Goal: Transaction & Acquisition: Purchase product/service

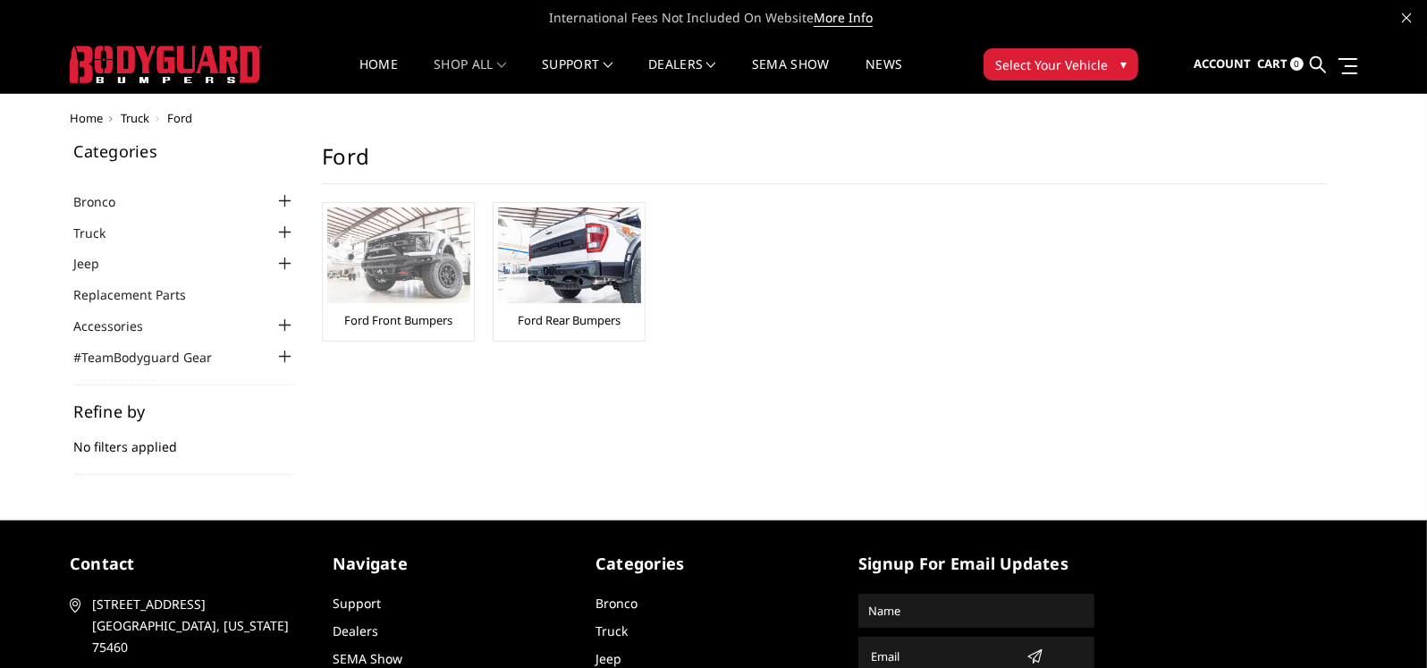
click at [391, 266] on img at bounding box center [398, 255] width 143 height 96
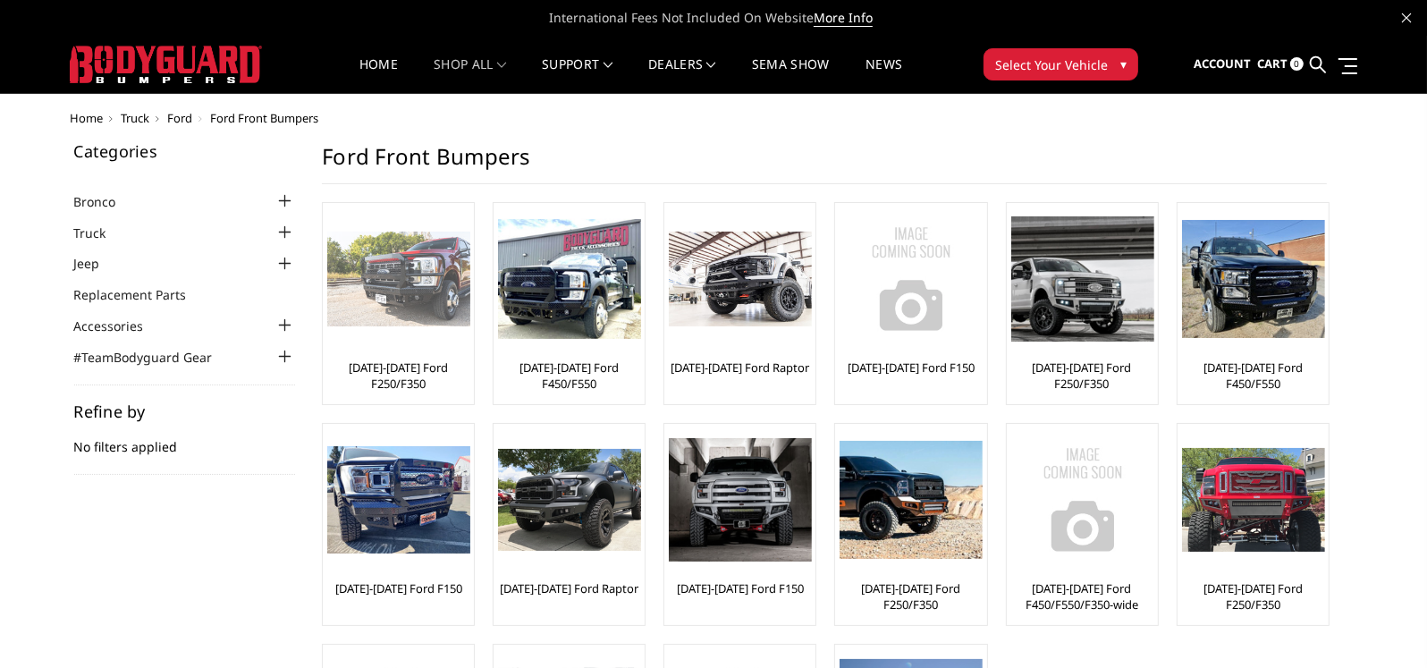
click at [425, 283] on img at bounding box center [398, 280] width 143 height 96
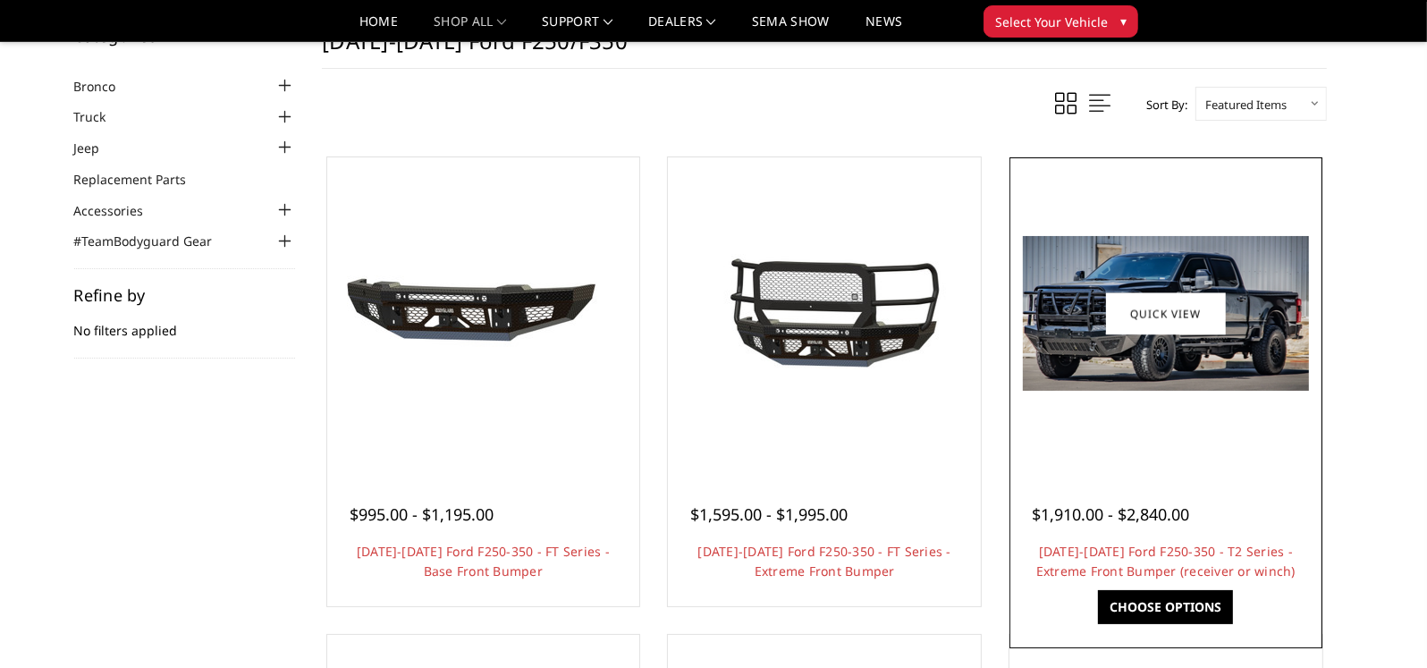
scroll to position [89, 0]
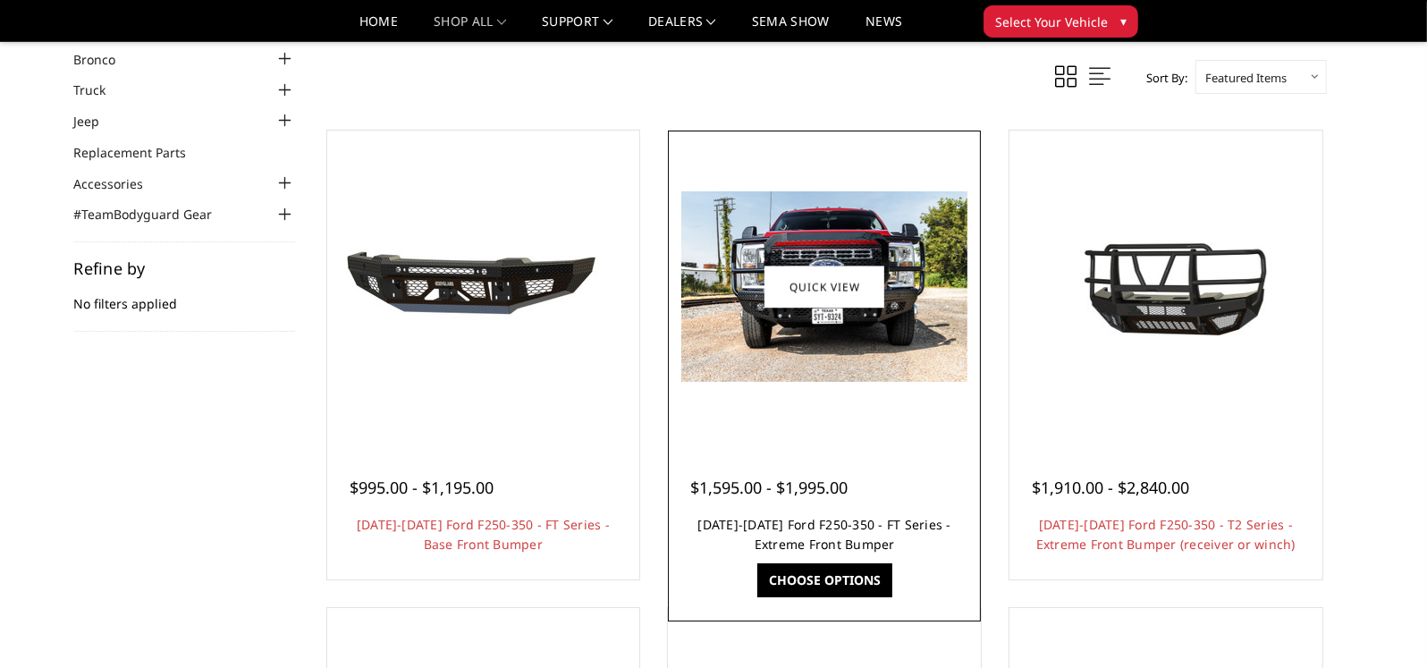
click at [816, 529] on link "[DATE]-[DATE] Ford F250-350 - FT Series - Extreme Front Bumper" at bounding box center [824, 534] width 253 height 37
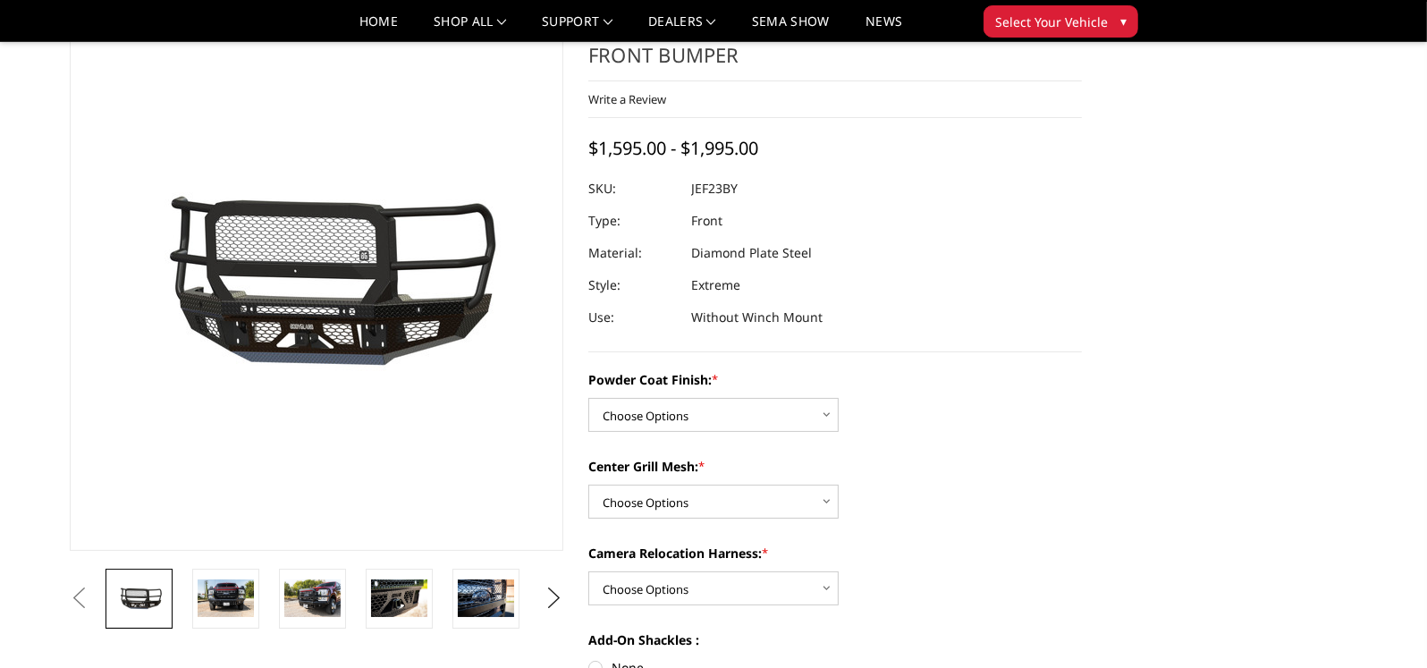
scroll to position [179, 0]
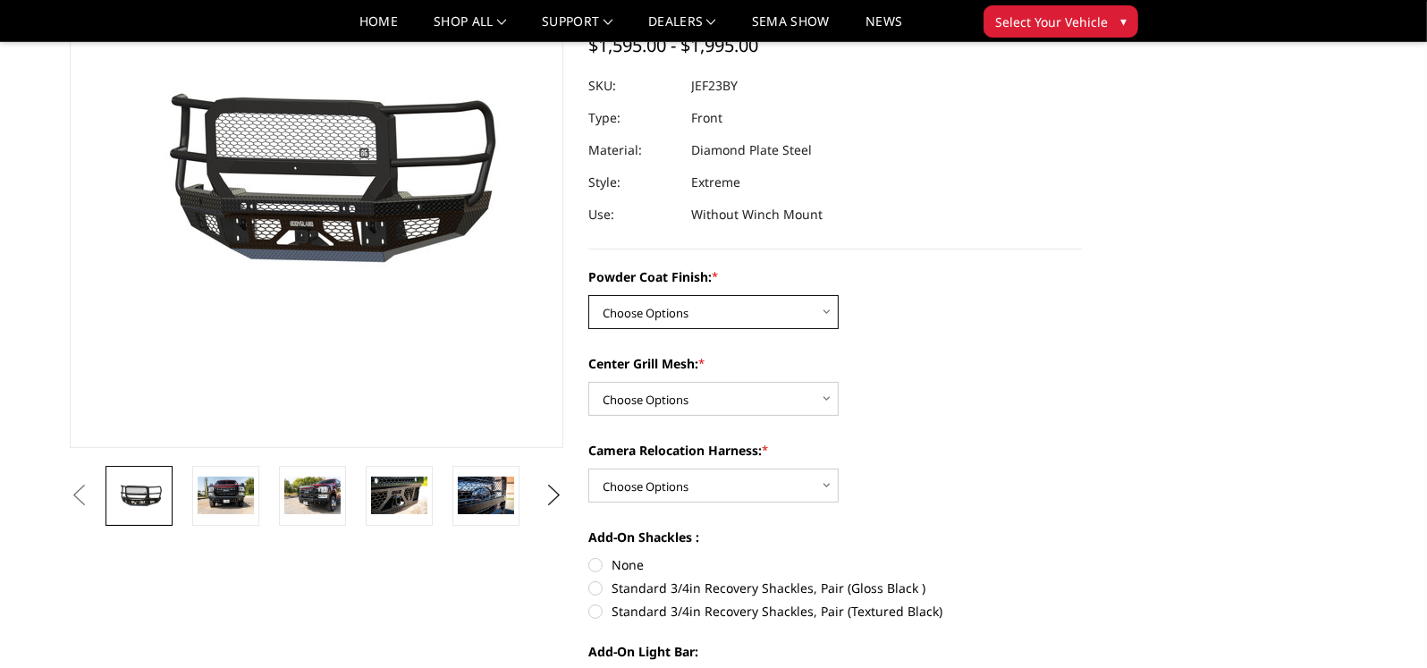
click at [677, 314] on select "Choose Options Bare Metal Gloss Black Powder Coat Textured Black Powder Coat" at bounding box center [713, 312] width 250 height 34
select select "3264"
click at [588, 295] on select "Choose Options Bare Metal Gloss Black Powder Coat Textured Black Powder Coat" at bounding box center [713, 312] width 250 height 34
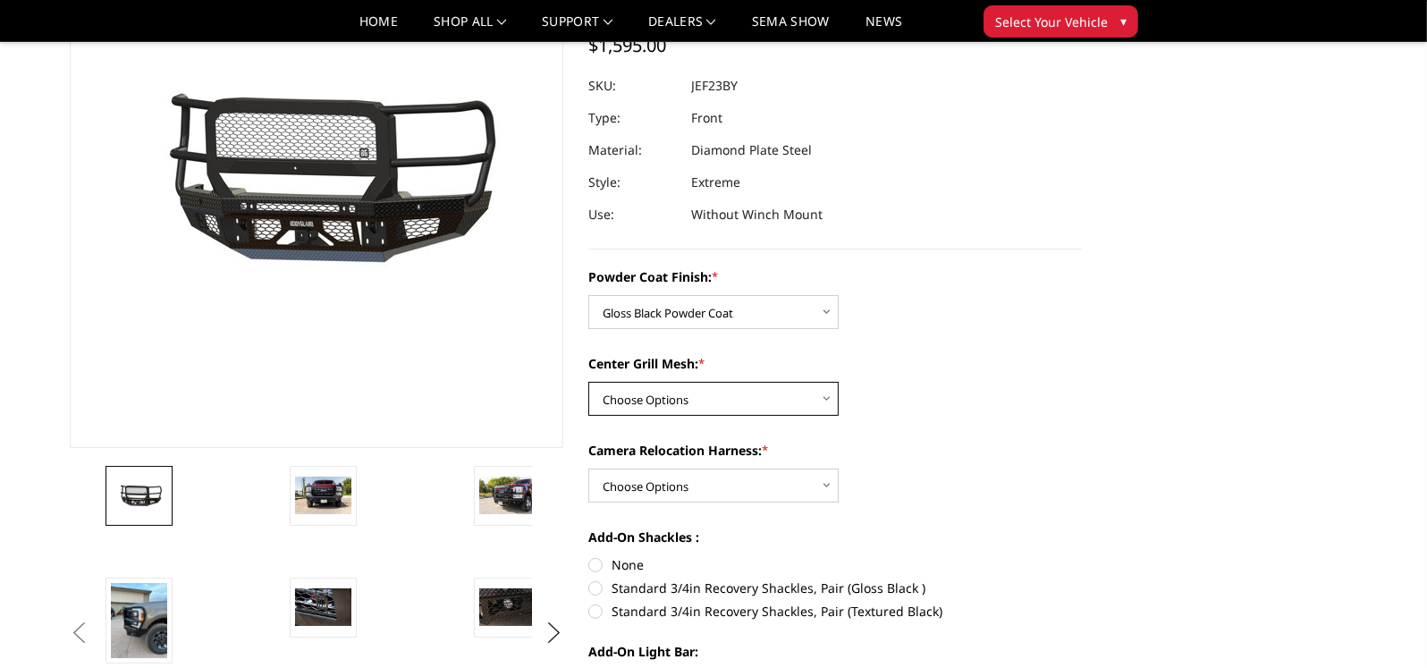
click at [700, 401] on select "Choose Options WITH Expanded Metal in Center Grill WITHOUT Expanded Metal in Ce…" at bounding box center [713, 399] width 250 height 34
select select "3267"
click at [588, 382] on select "Choose Options WITH Expanded Metal in Center Grill WITHOUT Expanded Metal in Ce…" at bounding box center [713, 399] width 250 height 34
click at [700, 488] on select "Choose Options WITH Camera Relocation Harness WITHOUT Camera Relocation Harness" at bounding box center [713, 485] width 250 height 34
select select "3268"
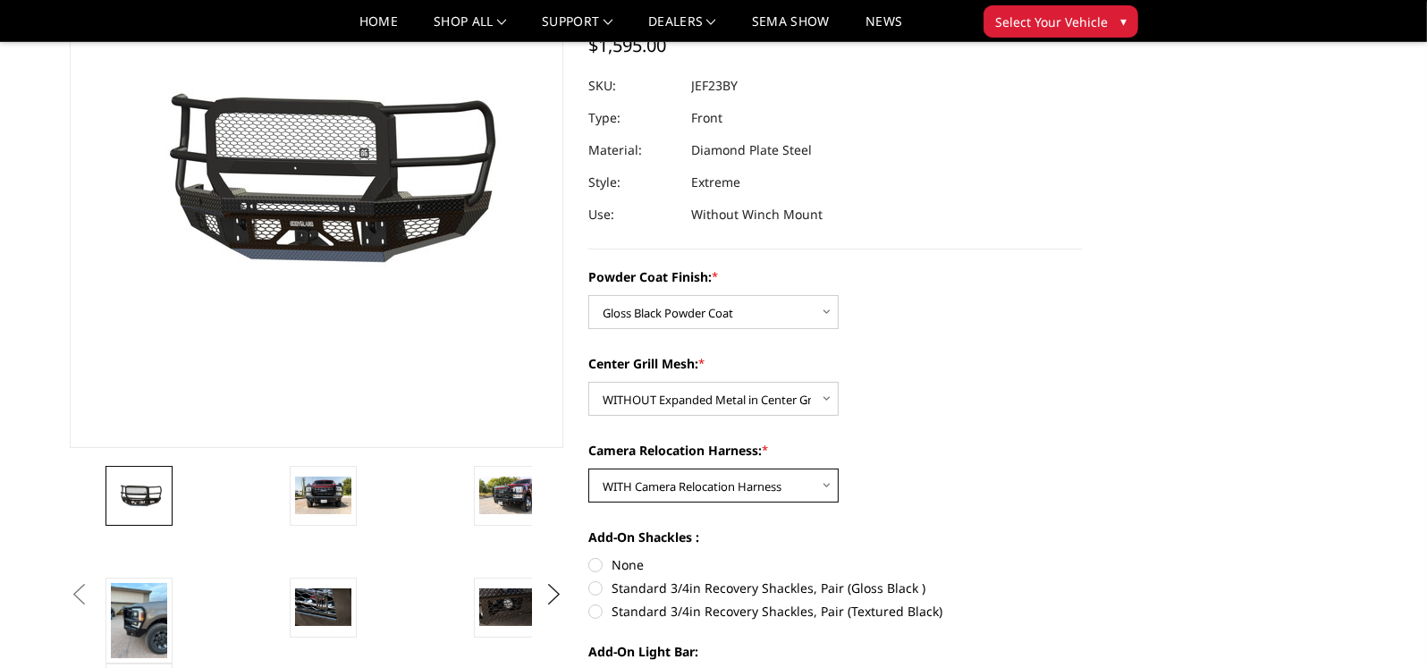
click at [588, 468] on select "Choose Options WITH Camera Relocation Harness WITHOUT Camera Relocation Harness" at bounding box center [713, 485] width 250 height 34
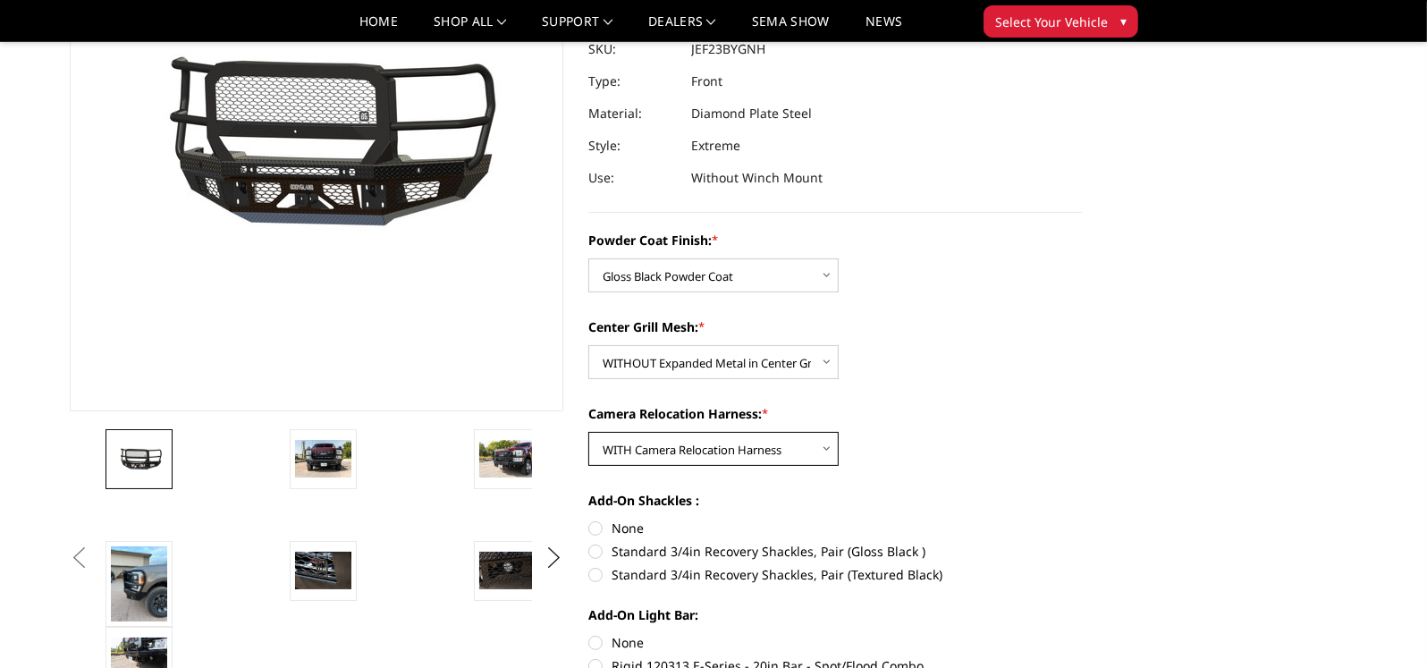
scroll to position [0, 0]
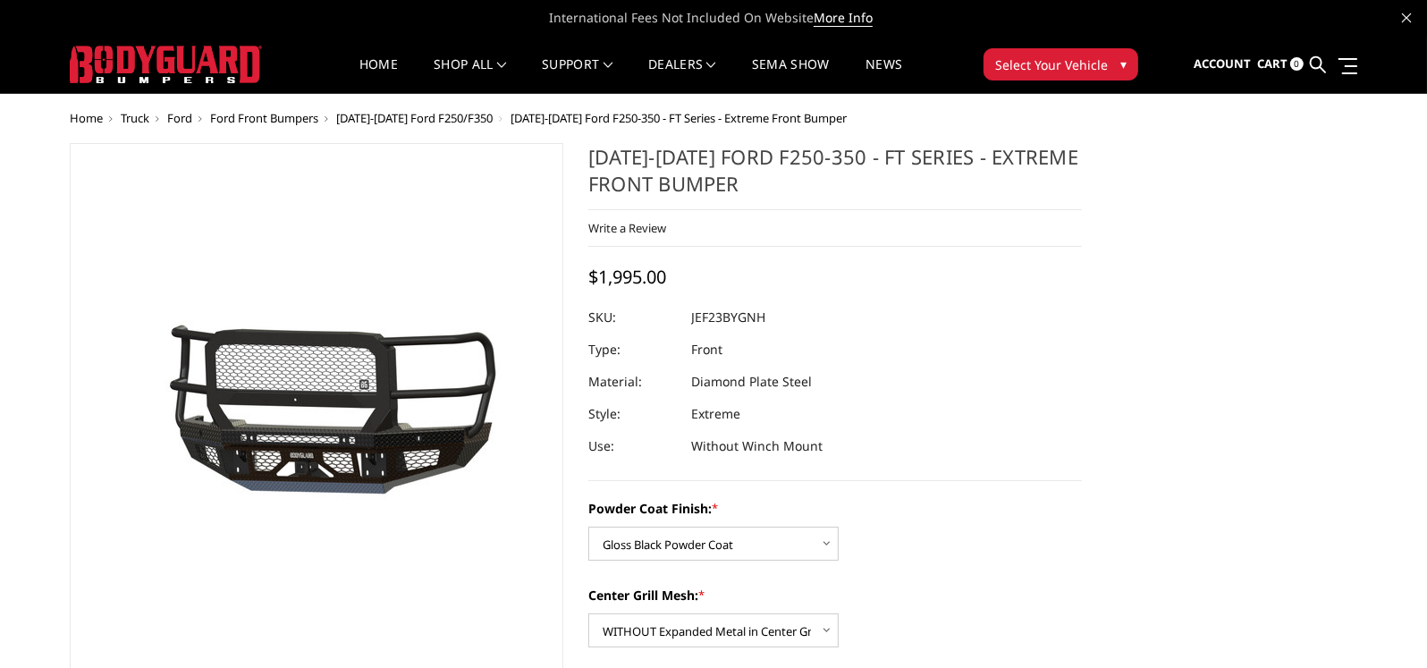
drag, startPoint x: 688, startPoint y: 314, endPoint x: 764, endPoint y: 317, distance: 76.1
click at [756, 320] on dl "SKU: JEF23BYGNH UPC: Type: Front Material: Diamond Plate Steel Style: Extreme U…" at bounding box center [835, 381] width 494 height 161
drag, startPoint x: 772, startPoint y: 314, endPoint x: 712, endPoint y: 317, distance: 60.0
click at [713, 317] on dl "SKU: JEF23BYGNH UPC: Type: Front Material: Diamond Plate Steel Style: Extreme U…" at bounding box center [835, 381] width 494 height 161
click at [786, 315] on div at bounding box center [835, 317] width 494 height 32
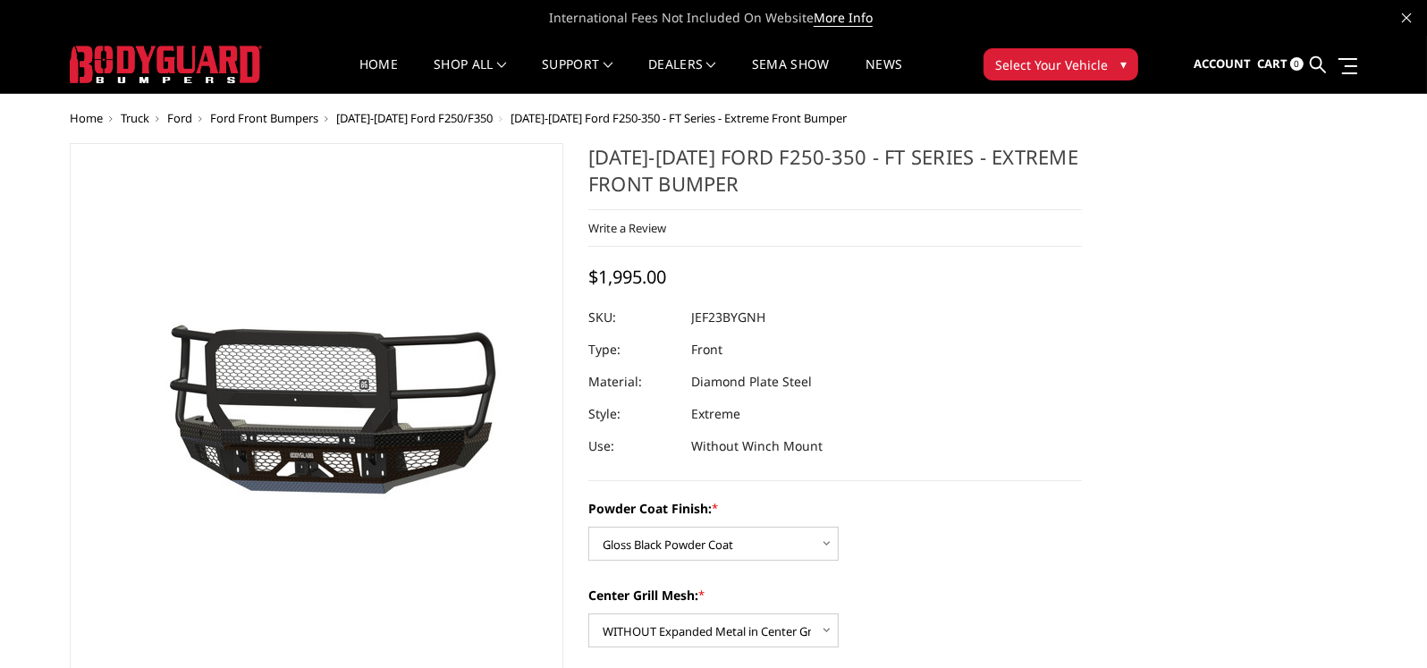
drag, startPoint x: 764, startPoint y: 316, endPoint x: 653, endPoint y: 317, distance: 111.8
click at [653, 317] on dl "SKU: JEF23BYGNH UPC: Type: Front Material: Diamond Plate Steel Style: Extreme U…" at bounding box center [835, 381] width 494 height 161
